Goal: Task Accomplishment & Management: Use online tool/utility

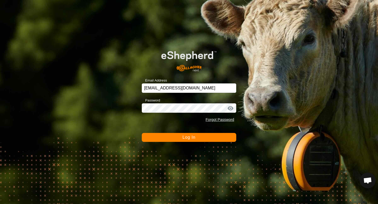
scroll to position [497, 0]
click at [179, 138] on button "Log In" at bounding box center [189, 137] width 95 height 9
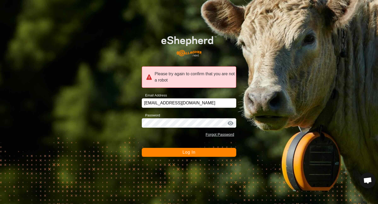
click at [188, 152] on span "Log In" at bounding box center [189, 152] width 13 height 4
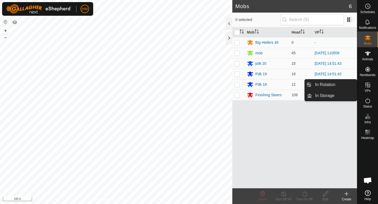
click at [372, 84] on es-virtualpaddocks-svg-icon at bounding box center [367, 85] width 9 height 8
click at [344, 84] on link "In Rotation" at bounding box center [334, 85] width 45 height 11
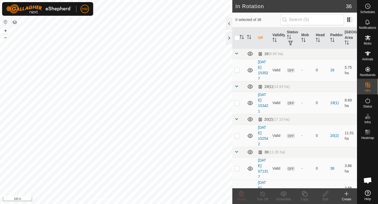
click at [348, 199] on div "Create" at bounding box center [346, 199] width 21 height 5
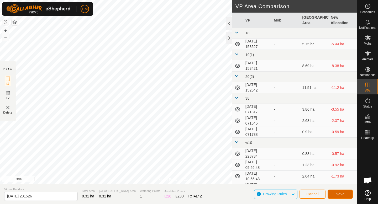
click at [338, 192] on span "Save" at bounding box center [340, 194] width 9 height 4
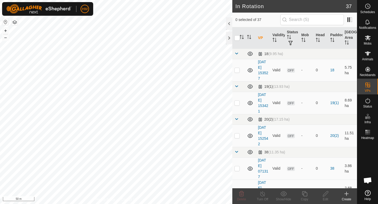
click at [348, 195] on icon at bounding box center [347, 194] width 6 height 6
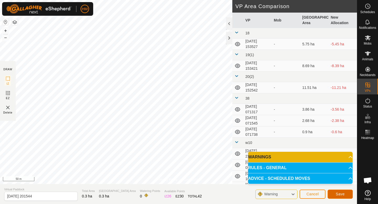
click at [344, 195] on span "Save" at bounding box center [340, 194] width 9 height 4
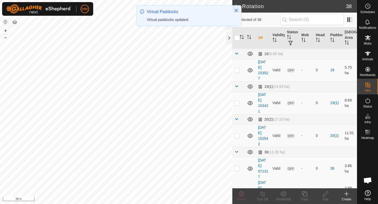
click at [349, 195] on icon at bounding box center [347, 194] width 6 height 6
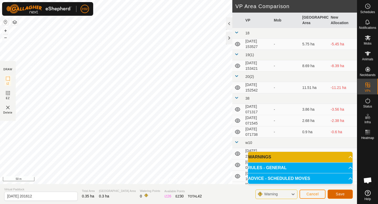
click at [344, 193] on span "Save" at bounding box center [340, 194] width 9 height 4
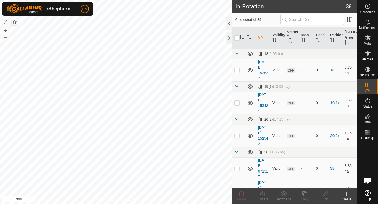
click at [346, 195] on icon at bounding box center [347, 194] width 6 height 6
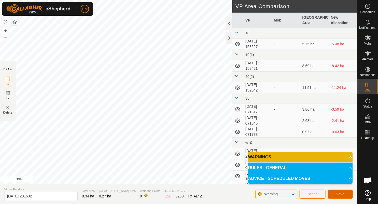
click at [339, 194] on span "Save" at bounding box center [340, 194] width 9 height 4
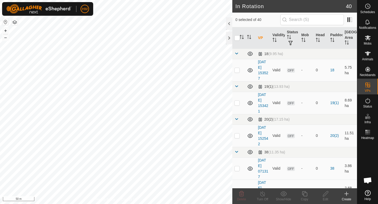
click at [348, 196] on icon at bounding box center [347, 194] width 6 height 6
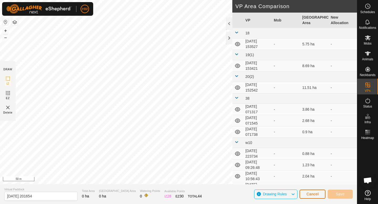
click at [308, 191] on button "Cancel" at bounding box center [313, 194] width 26 height 9
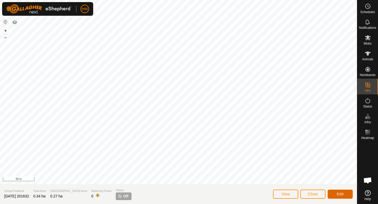
click at [337, 192] on button "Edit" at bounding box center [340, 194] width 25 height 9
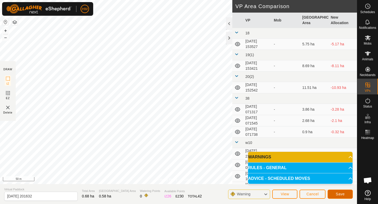
click at [339, 194] on span "Save" at bounding box center [340, 194] width 9 height 4
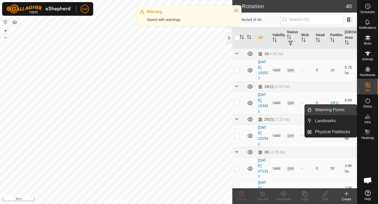
click at [340, 112] on link "Watering Points" at bounding box center [334, 110] width 45 height 11
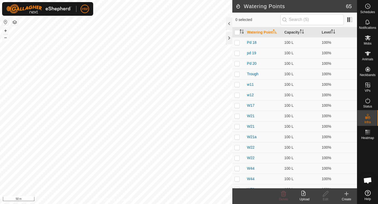
click at [349, 197] on icon at bounding box center [347, 194] width 6 height 6
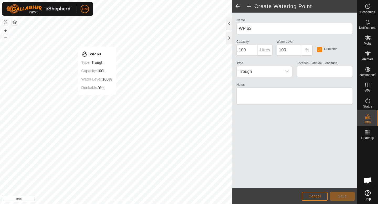
type input "-45.550615, 167.921935"
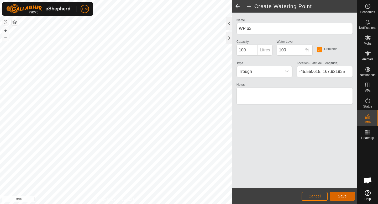
click at [346, 194] on button "Save" at bounding box center [342, 196] width 25 height 9
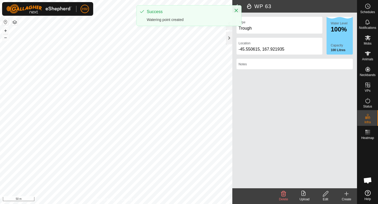
click at [344, 194] on icon at bounding box center [347, 194] width 6 height 6
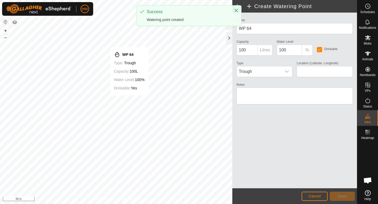
type input "-45.550620, 167.922597"
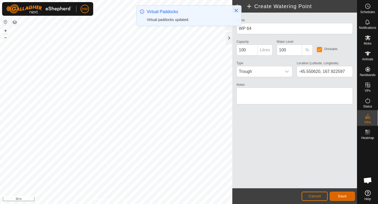
click at [338, 194] on button "Save" at bounding box center [342, 196] width 25 height 9
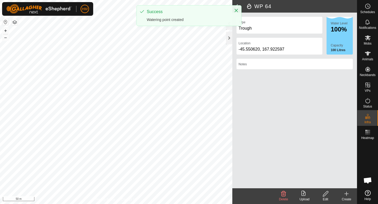
click at [349, 196] on icon at bounding box center [347, 194] width 6 height 6
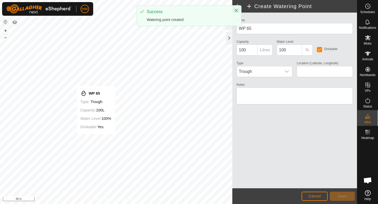
type input "-45.551171, 167.921916"
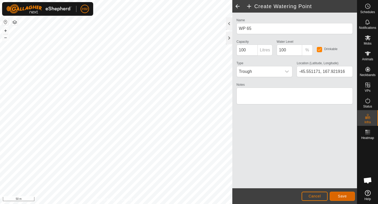
click at [348, 194] on button "Save" at bounding box center [342, 196] width 25 height 9
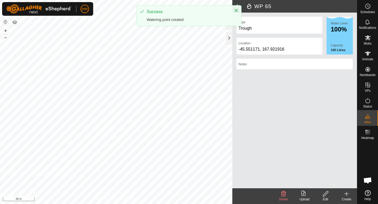
click at [348, 196] on icon at bounding box center [347, 194] width 6 height 6
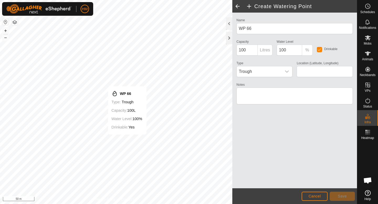
type input "-45.551176, 167.922548"
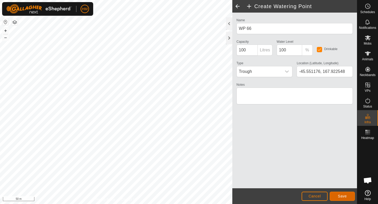
click at [348, 198] on button "Save" at bounding box center [342, 196] width 25 height 9
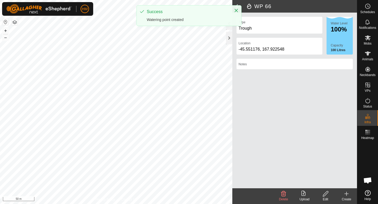
click at [347, 195] on icon at bounding box center [347, 194] width 6 height 6
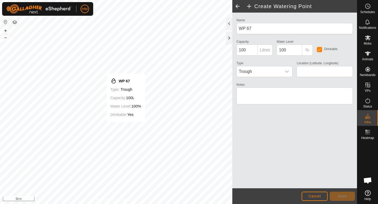
type input "-45.551685, 167.922249"
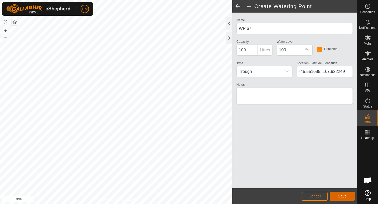
click at [341, 194] on button "Save" at bounding box center [342, 196] width 25 height 9
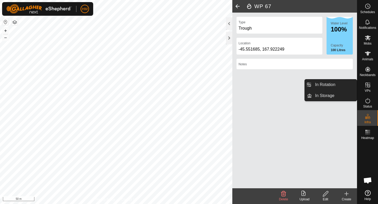
click at [369, 83] on icon at bounding box center [368, 85] width 6 height 6
click at [344, 81] on link "In Rotation" at bounding box center [334, 85] width 45 height 11
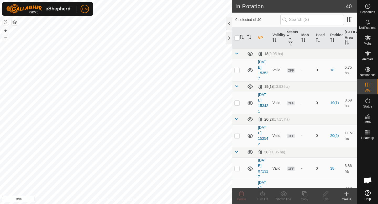
click at [346, 195] on icon at bounding box center [347, 194] width 6 height 6
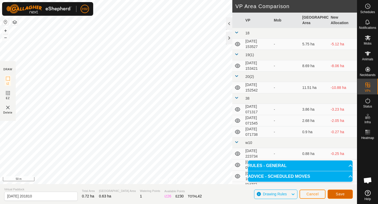
click at [345, 195] on span "Save" at bounding box center [340, 194] width 9 height 4
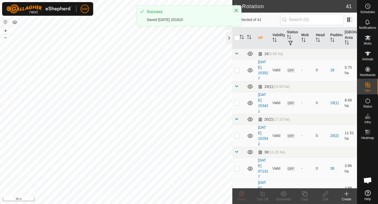
click at [347, 195] on icon at bounding box center [347, 194] width 6 height 6
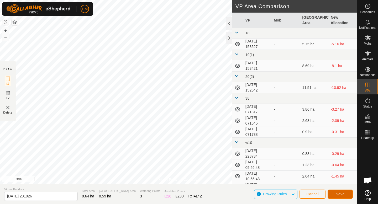
click at [339, 193] on span "Save" at bounding box center [340, 194] width 9 height 4
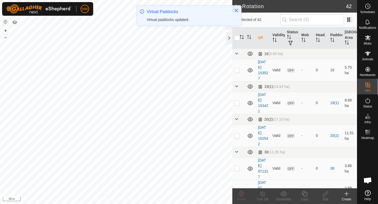
click at [348, 197] on icon at bounding box center [347, 194] width 6 height 6
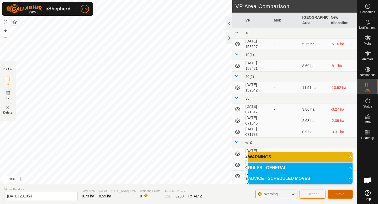
click at [343, 195] on span "Save" at bounding box center [340, 194] width 9 height 4
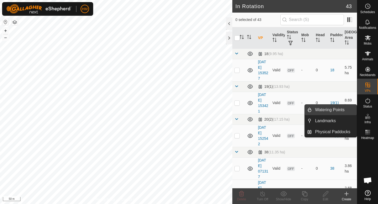
click at [345, 112] on link "Watering Points" at bounding box center [334, 110] width 45 height 11
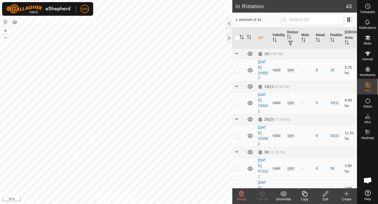
click at [345, 196] on icon at bounding box center [347, 194] width 6 height 6
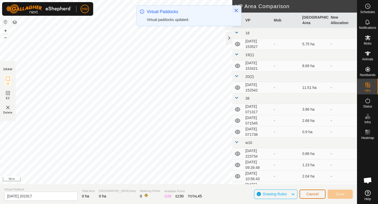
click at [316, 195] on span "Cancel" at bounding box center [313, 194] width 12 height 4
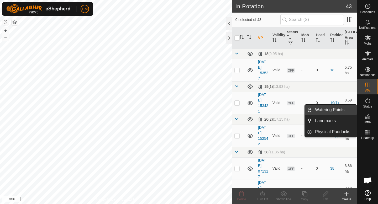
click at [338, 111] on link "Watering Points" at bounding box center [334, 110] width 45 height 11
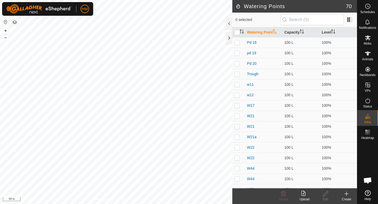
click at [345, 195] on icon at bounding box center [347, 194] width 6 height 6
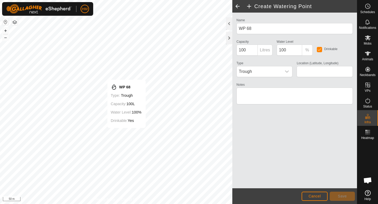
type input "-45.551712, 167.923588"
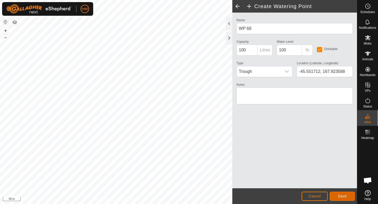
click at [348, 197] on button "Save" at bounding box center [342, 196] width 25 height 9
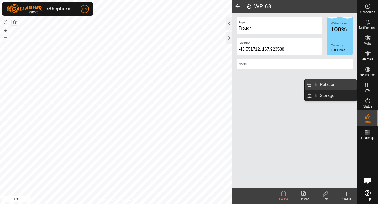
click at [338, 82] on link "In Rotation" at bounding box center [334, 85] width 45 height 11
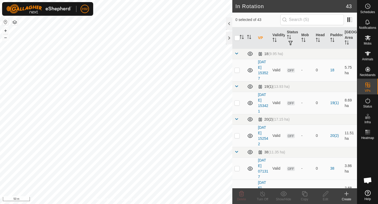
click at [347, 197] on icon at bounding box center [347, 194] width 6 height 6
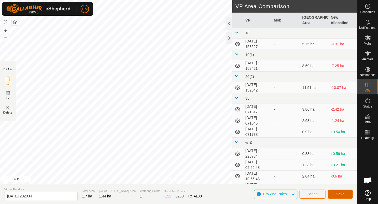
click at [337, 195] on span "Save" at bounding box center [340, 194] width 9 height 4
